Goal: Obtain resource: Obtain resource

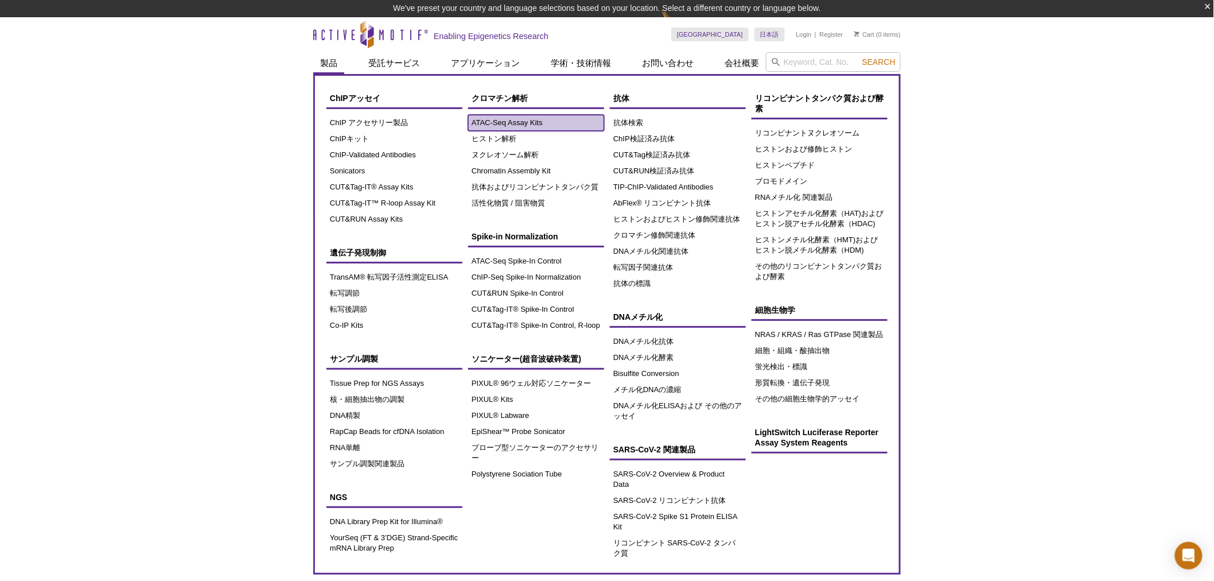
click at [534, 121] on link "ATAC-Seq Assay Kits" at bounding box center [536, 123] width 136 height 16
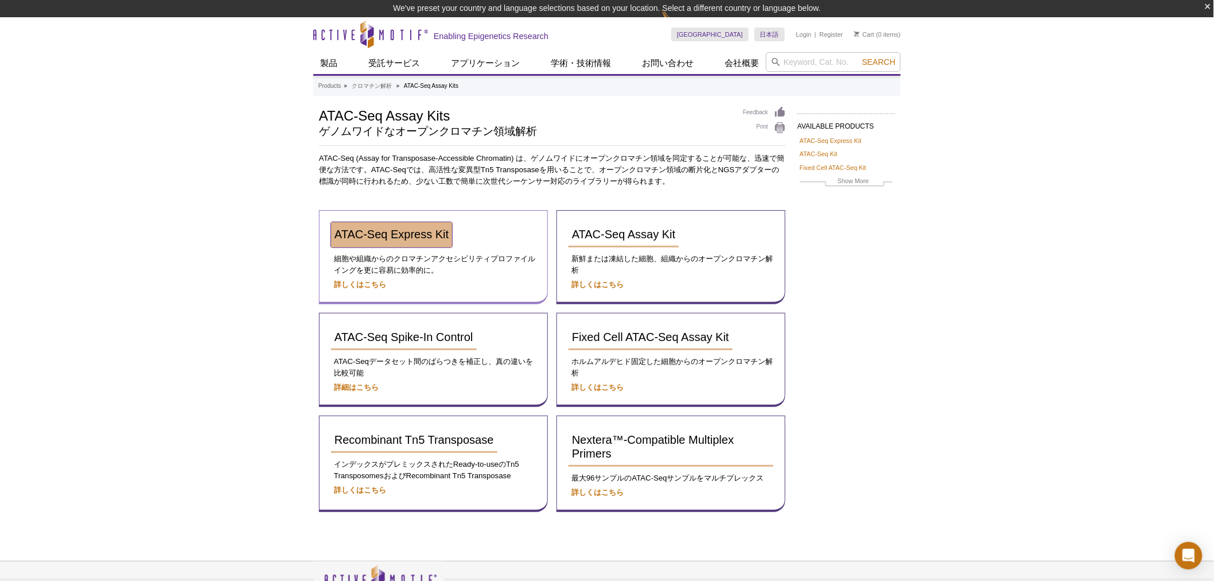
click at [391, 236] on span "ATAC-Seq Express Kit" at bounding box center [392, 234] width 114 height 13
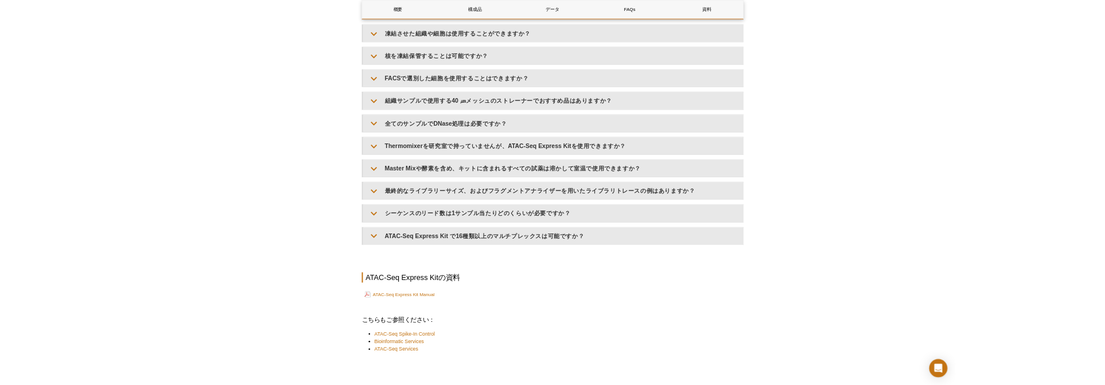
scroll to position [2661, 0]
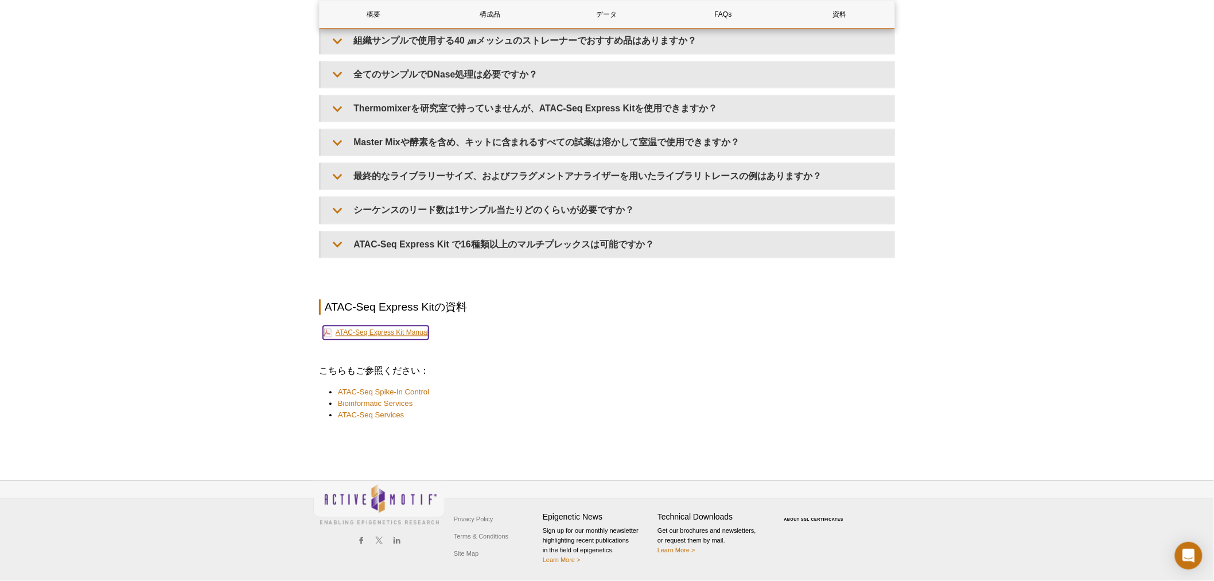
click at [383, 334] on link "ATAC-Seq Express Kit Manual" at bounding box center [376, 333] width 106 height 14
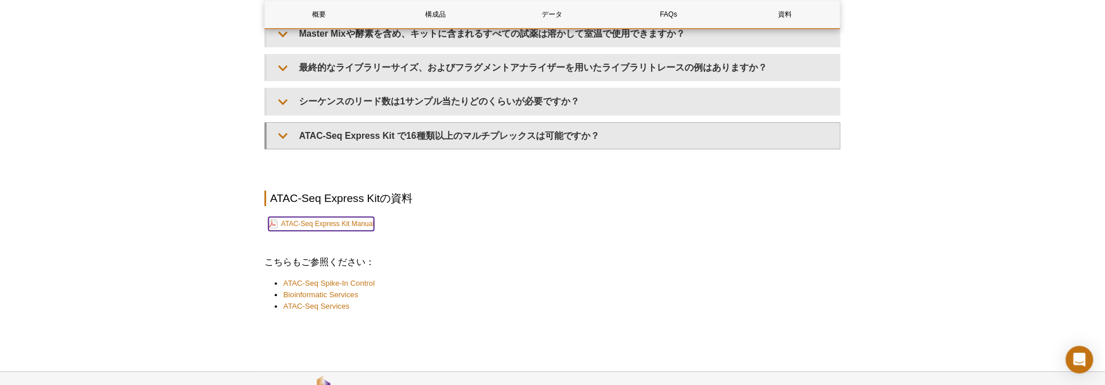
scroll to position [2789, 0]
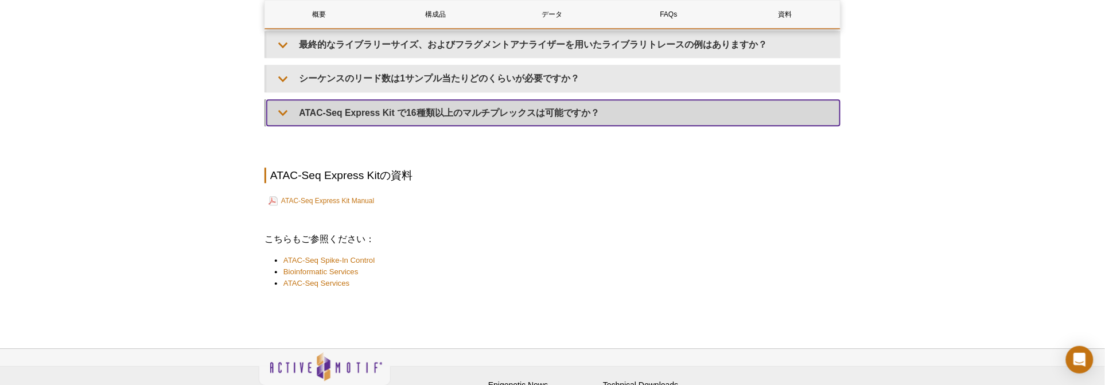
click at [446, 115] on summary "ATAC-Seq Express Kit で16種類以上のマルチプレックスは可能ですか？" at bounding box center [553, 113] width 573 height 26
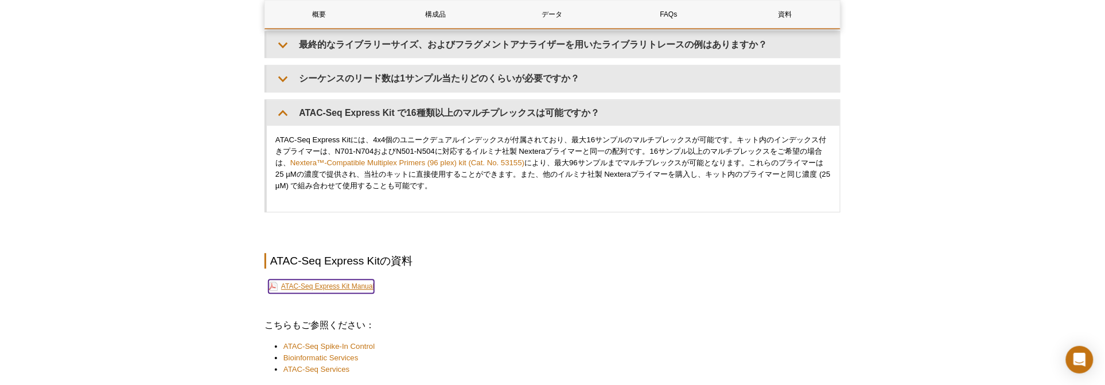
click at [320, 293] on link "ATAC-Seq Express Kit Manual" at bounding box center [322, 286] width 106 height 14
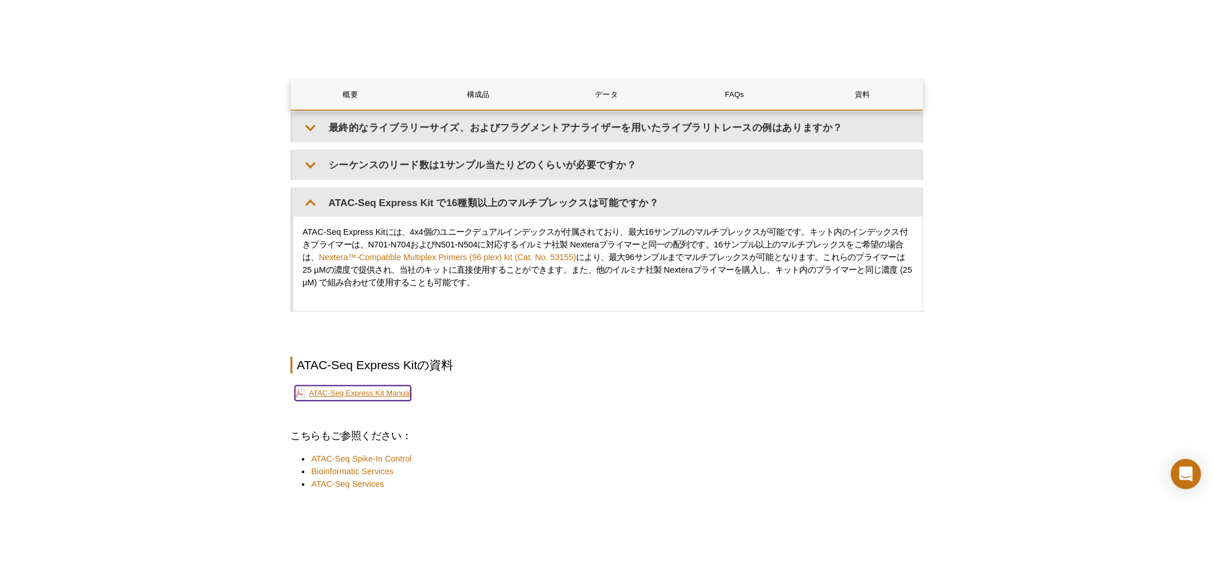
scroll to position [2748, 0]
